Goal: Navigation & Orientation: Find specific page/section

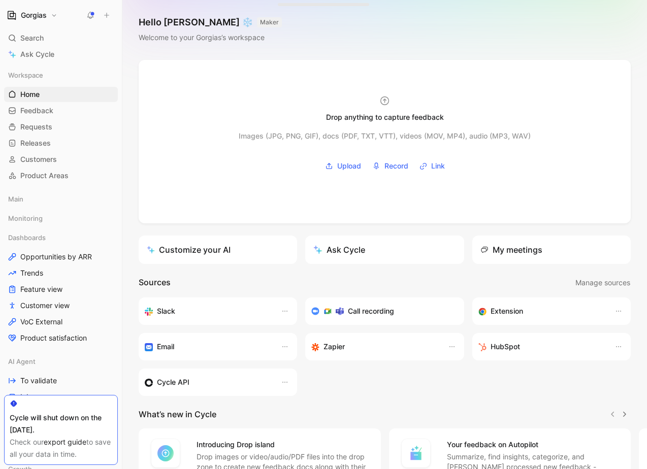
click at [367, 306] on h3 "Call recording" at bounding box center [371, 311] width 46 height 12
click at [346, 309] on div "Call recording" at bounding box center [380, 311] width 138 height 12
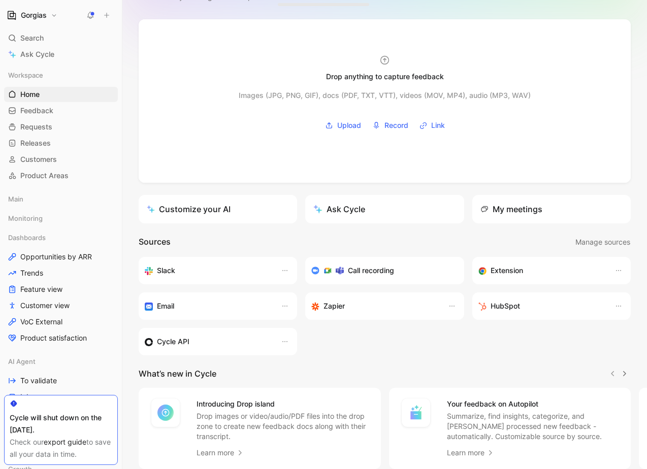
scroll to position [106, 0]
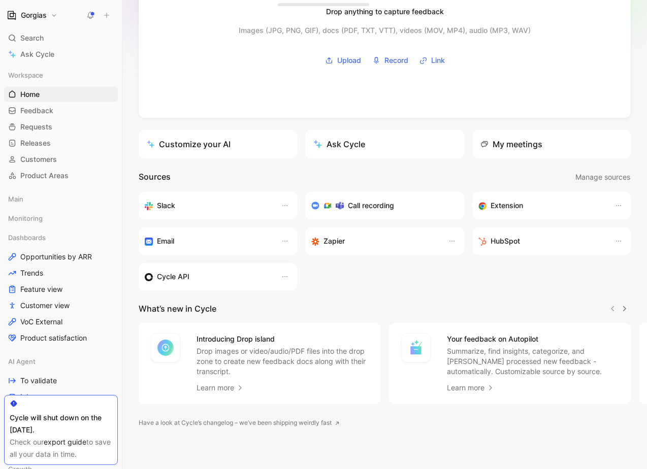
click at [450, 210] on div "Call recording" at bounding box center [384, 206] width 146 height 12
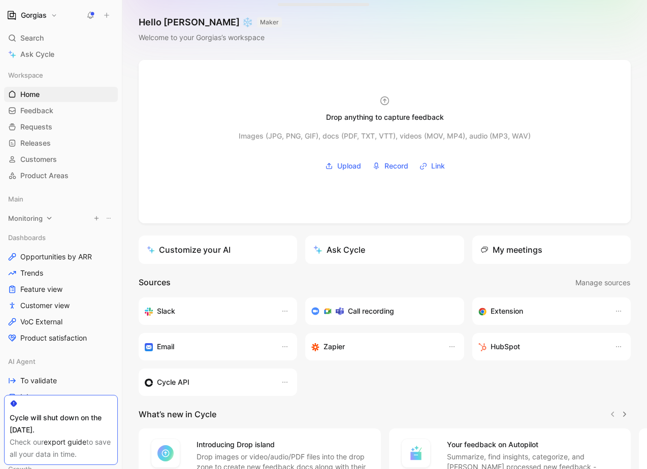
click at [32, 222] on span "Monitoring" at bounding box center [25, 218] width 35 height 10
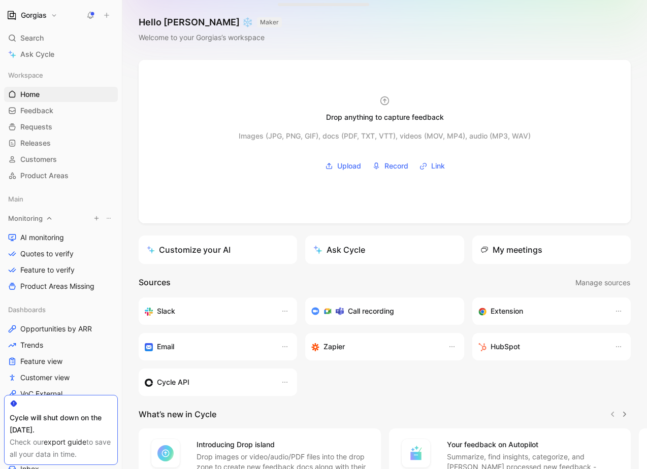
click at [37, 221] on span "Monitoring" at bounding box center [25, 218] width 35 height 10
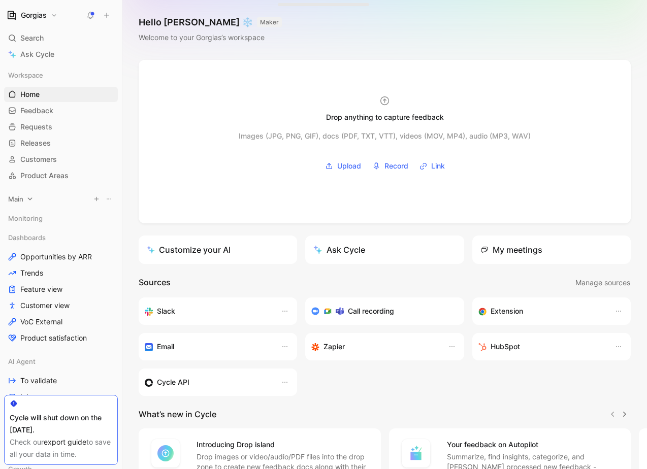
click at [33, 197] on icon at bounding box center [29, 198] width 7 height 7
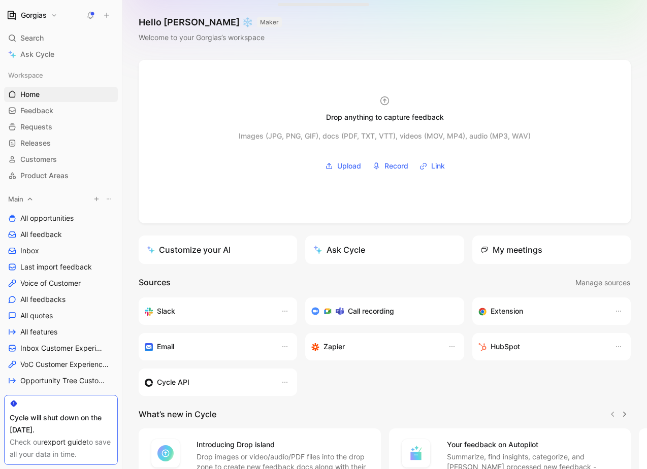
click at [33, 198] on icon at bounding box center [29, 198] width 7 height 7
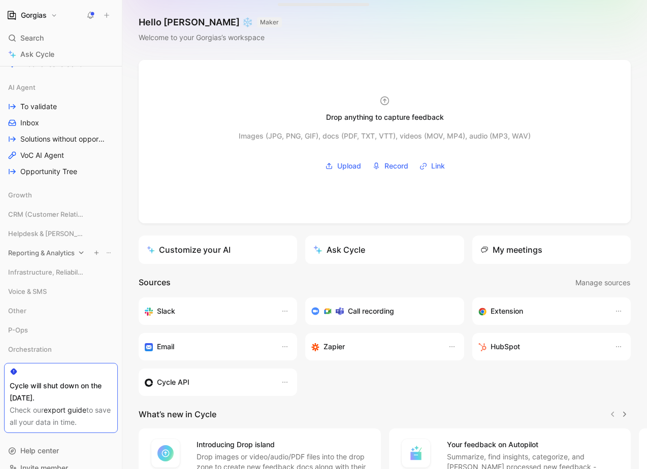
scroll to position [289, 0]
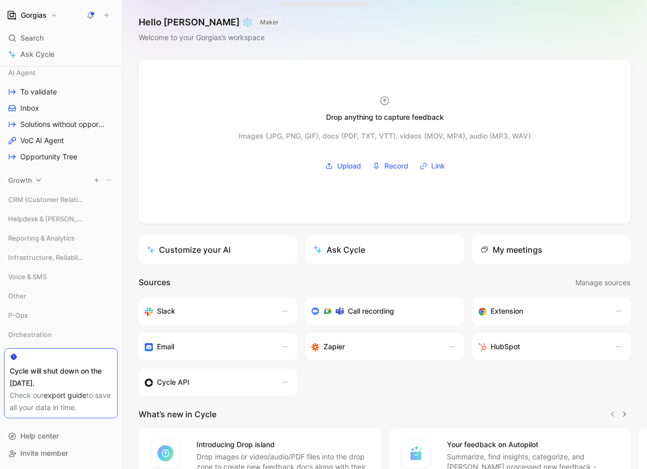
click at [23, 178] on span "Growth" at bounding box center [20, 180] width 24 height 10
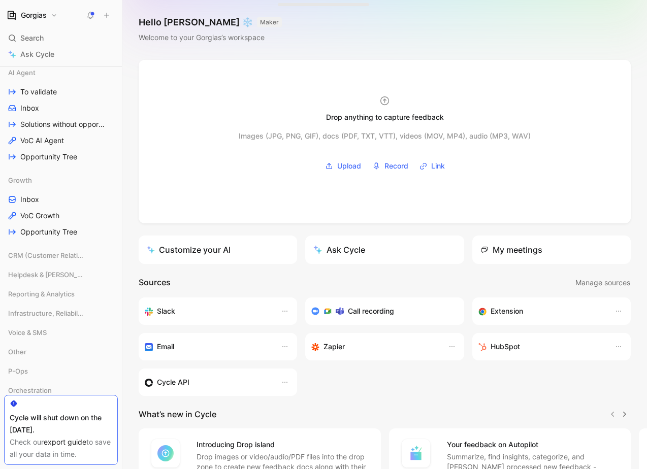
scroll to position [106, 0]
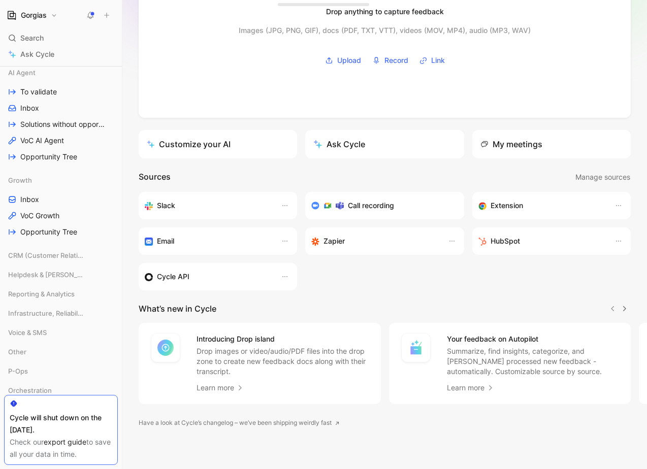
click at [519, 143] on div "My meetings" at bounding box center [511, 144] width 62 height 12
click at [488, 145] on div "My meetings" at bounding box center [511, 144] width 62 height 12
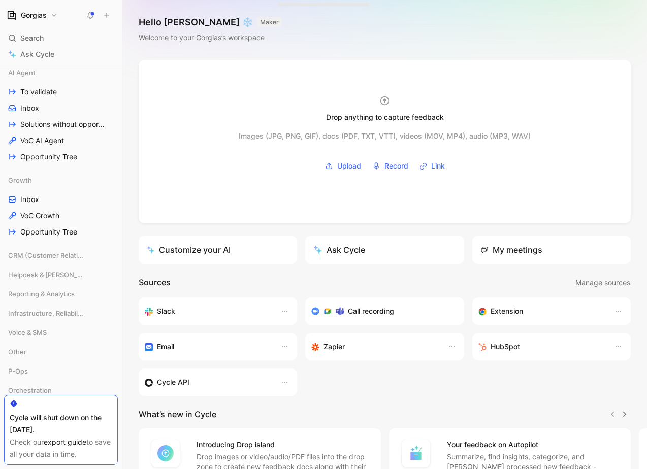
click at [383, 41] on div "Hello [PERSON_NAME] ❄️ MAKER Welcome to your Gorgias’s workspace" at bounding box center [384, 30] width 525 height 60
click at [92, 15] on use at bounding box center [90, 14] width 7 height 7
